Goal: Information Seeking & Learning: Learn about a topic

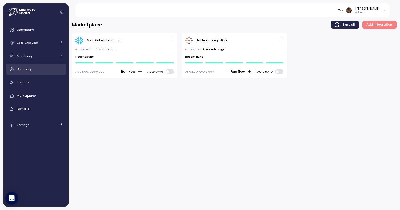
click at [33, 66] on div "Discovery" at bounding box center [40, 68] width 46 height 5
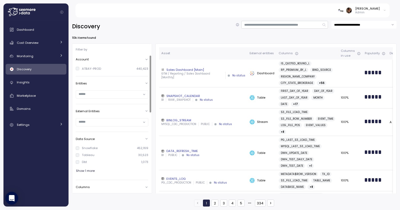
click at [85, 154] on div "Tableau" at bounding box center [88, 155] width 13 height 4
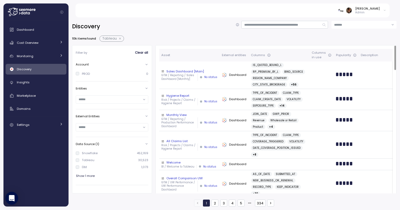
click at [185, 69] on div "Sales Dashboard [Main]" at bounding box center [189, 71] width 56 height 4
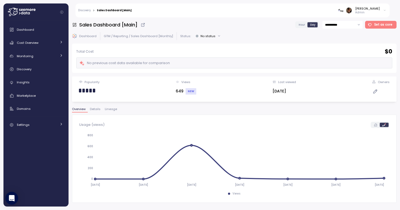
click at [112, 110] on span "Lineage" at bounding box center [111, 108] width 12 height 3
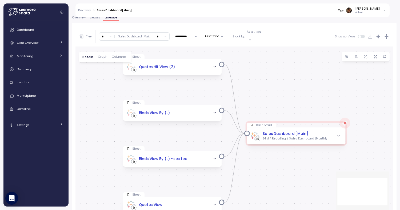
scroll to position [101, 0]
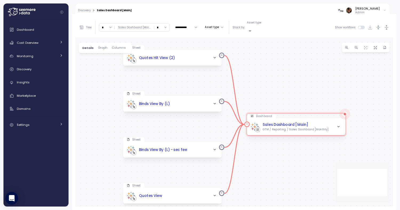
click at [339, 126] on icon "button" at bounding box center [339, 126] width 2 height 1
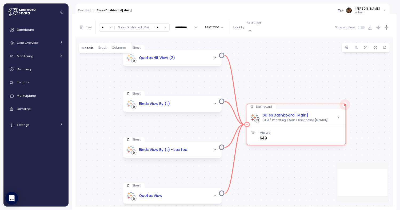
click at [340, 116] on icon "button" at bounding box center [339, 118] width 4 height 4
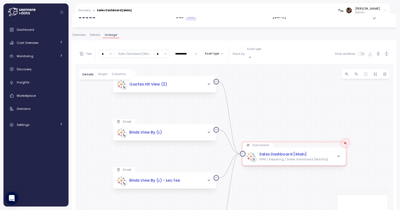
scroll to position [0, 0]
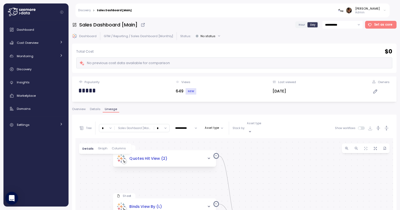
click at [355, 22] on input "**********" at bounding box center [342, 25] width 40 height 8
click at [339, 43] on span "Last 3 days" at bounding box center [335, 43] width 18 height 5
type input "**********"
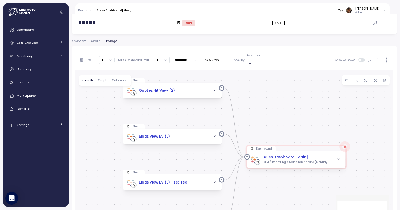
scroll to position [89, 0]
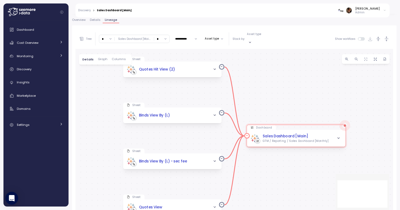
click at [337, 136] on icon "button" at bounding box center [339, 138] width 4 height 4
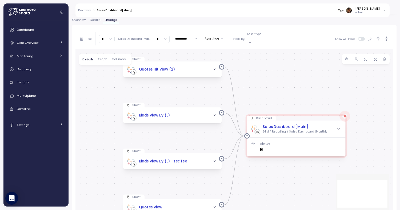
click at [301, 37] on div "**********" at bounding box center [234, 39] width 318 height 20
click at [33, 65] on link "Discovery" at bounding box center [36, 69] width 61 height 11
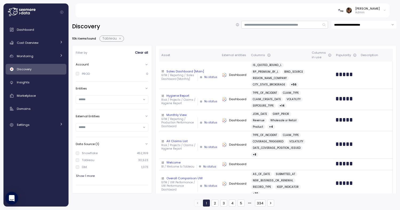
click at [120, 38] on button "button" at bounding box center [120, 39] width 7 height 4
